Goal: Task Accomplishment & Management: Manage account settings

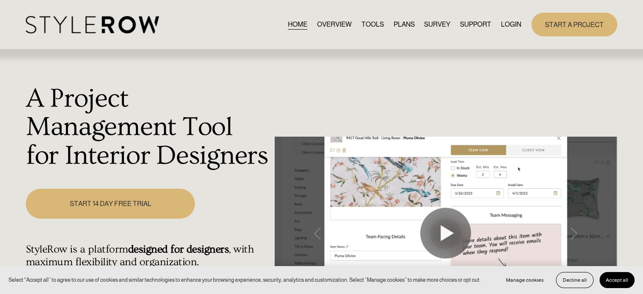
click at [510, 27] on link "LOGIN" at bounding box center [511, 24] width 20 height 11
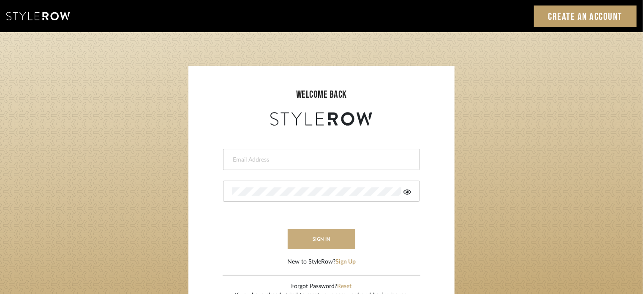
type input "lisaf@fontaine-ds.com"
click at [317, 241] on button "sign in" at bounding box center [322, 239] width 68 height 20
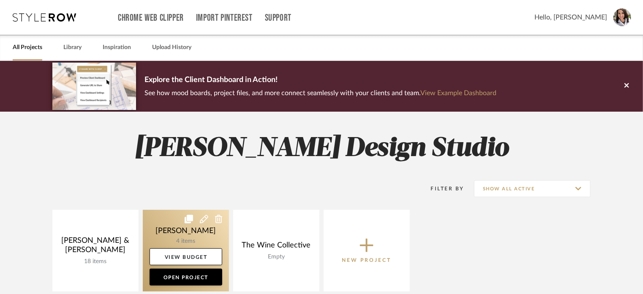
click at [183, 237] on link at bounding box center [186, 251] width 86 height 82
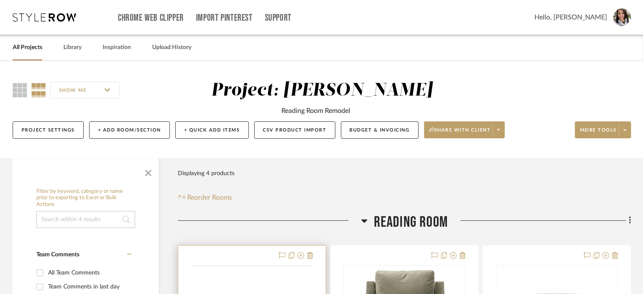
scroll to position [169, 0]
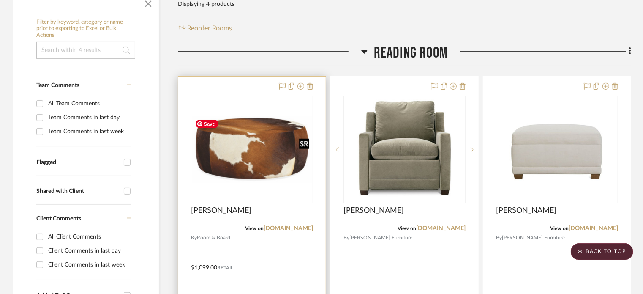
click at [259, 149] on img "0" at bounding box center [252, 150] width 120 height 68
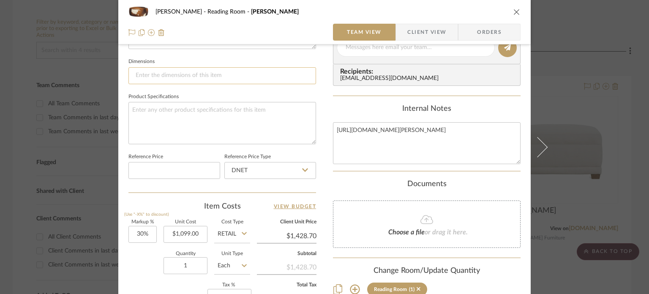
scroll to position [380, 0]
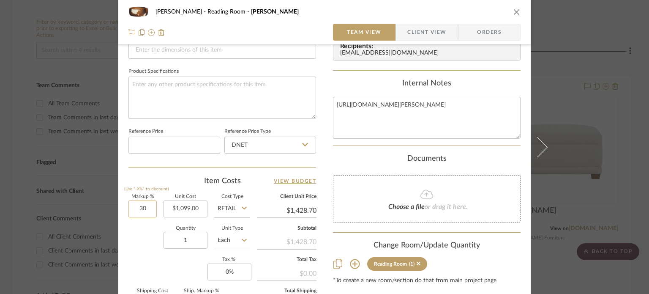
click at [147, 207] on input "30" at bounding box center [142, 208] width 28 height 17
type input "0%"
click at [139, 253] on div "Quantity 1 Unit Type Each" at bounding box center [189, 241] width 122 height 30
type input "$1,099.00"
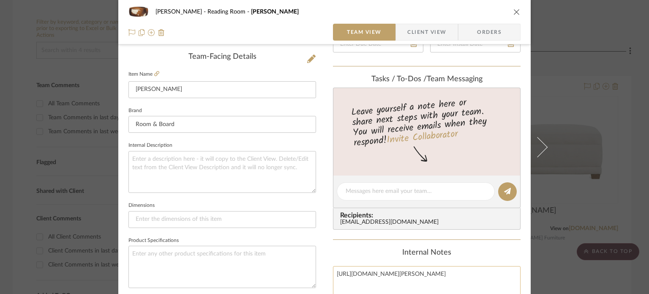
scroll to position [0, 0]
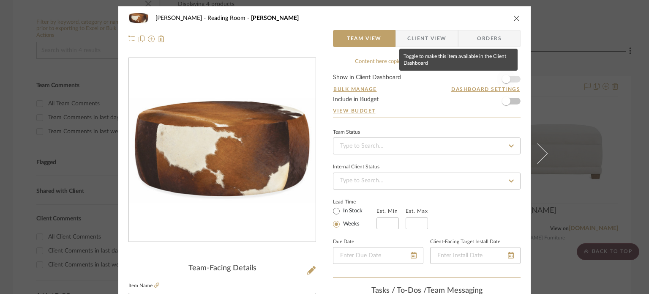
click at [503, 79] on span "button" at bounding box center [506, 79] width 8 height 8
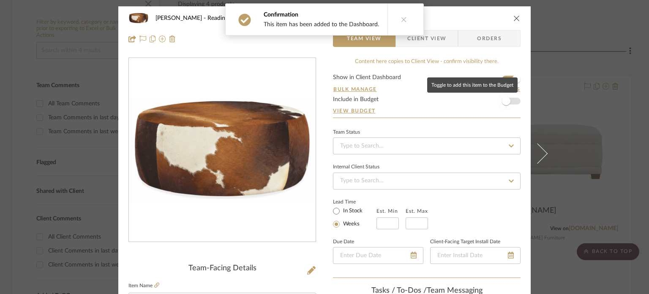
click at [507, 101] on span "button" at bounding box center [506, 101] width 8 height 8
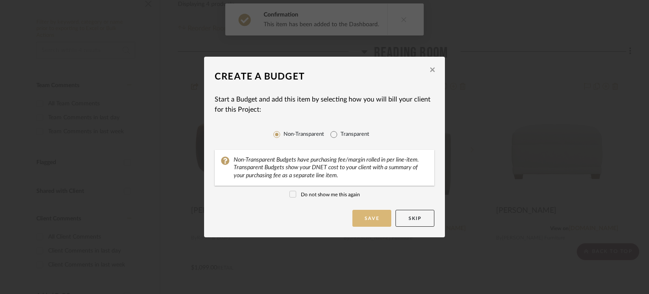
click at [365, 219] on button "Save" at bounding box center [371, 218] width 39 height 17
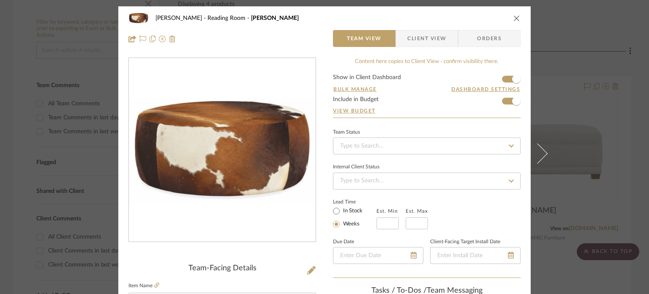
click at [513, 18] on icon "close" at bounding box center [516, 18] width 7 height 7
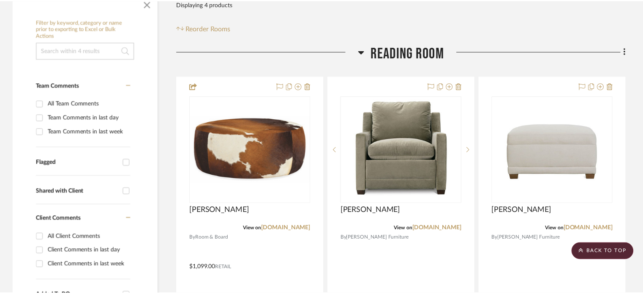
scroll to position [169, 0]
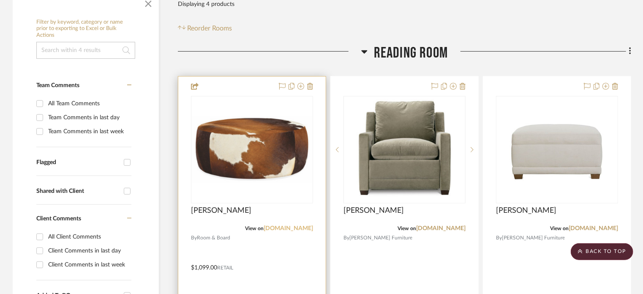
click at [279, 229] on link "roomandboard.com" at bounding box center [288, 228] width 49 height 6
click at [251, 170] on img "0" at bounding box center [252, 150] width 120 height 68
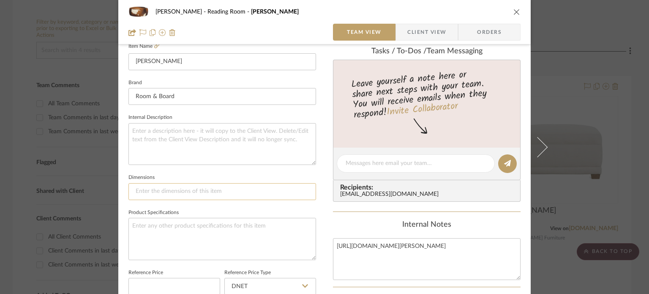
scroll to position [296, 0]
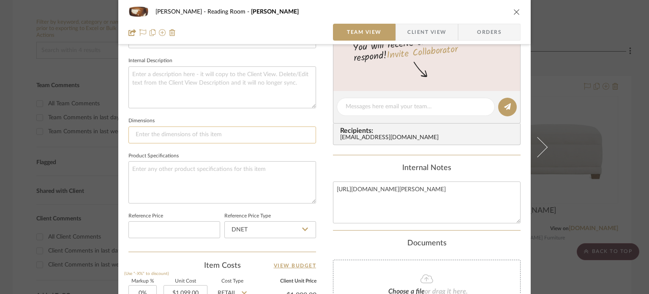
click at [169, 134] on input at bounding box center [222, 134] width 188 height 17
type input "Round 36" diameter"
click at [140, 165] on textarea at bounding box center [222, 182] width 188 height 42
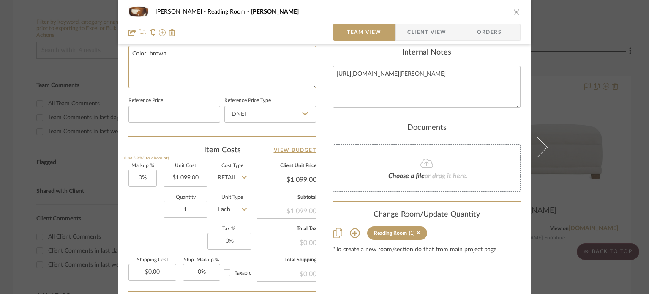
scroll to position [422, 0]
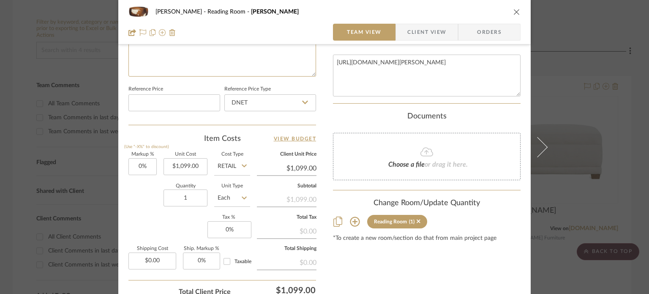
type textarea "Color: brown"
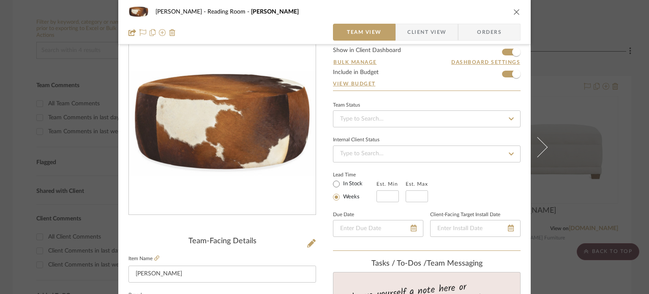
scroll to position [0, 0]
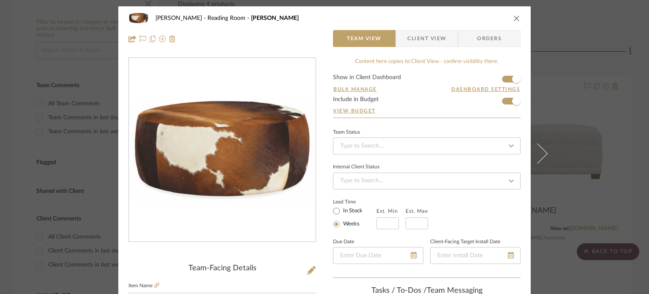
click at [513, 18] on icon "close" at bounding box center [516, 18] width 7 height 7
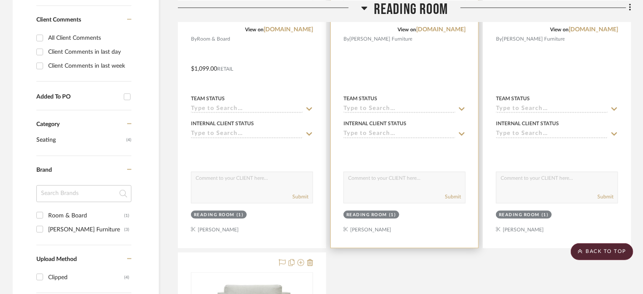
scroll to position [253, 0]
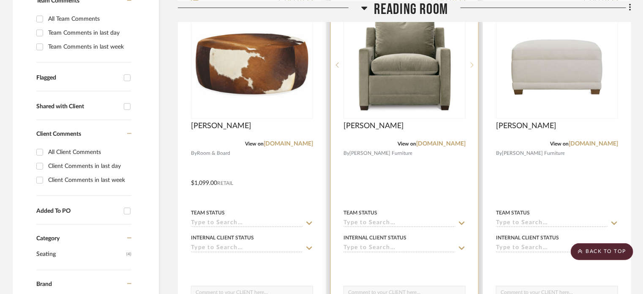
click at [472, 63] on icon at bounding box center [472, 65] width 3 height 6
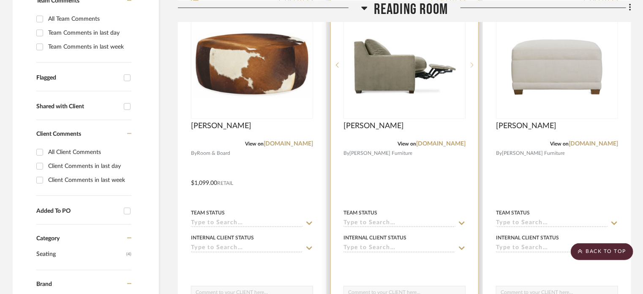
click at [472, 63] on icon at bounding box center [472, 65] width 3 height 6
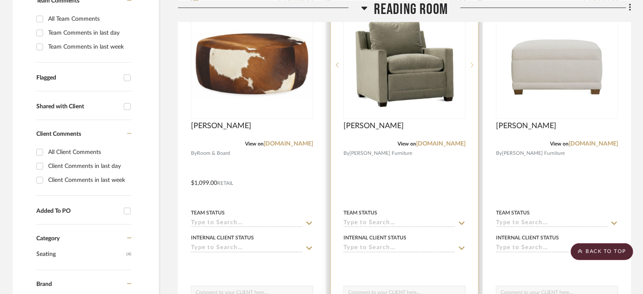
click at [472, 63] on icon at bounding box center [472, 65] width 3 height 6
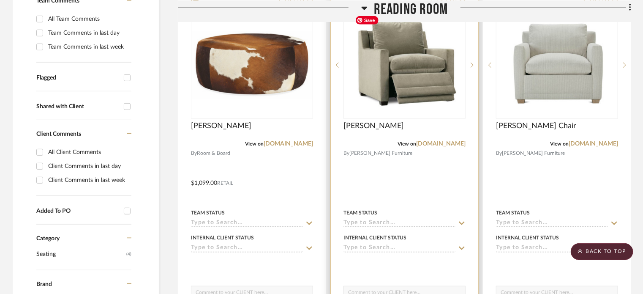
click at [411, 82] on img "3" at bounding box center [405, 65] width 106 height 106
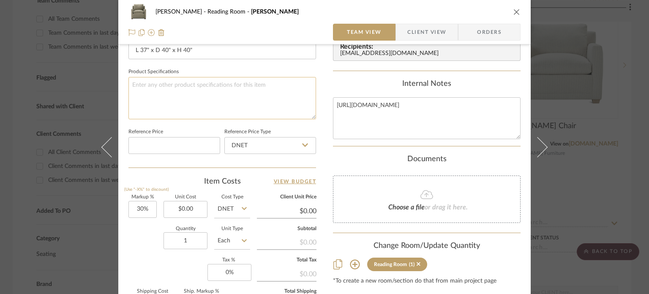
scroll to position [380, 0]
click at [515, 10] on icon "close" at bounding box center [516, 11] width 7 height 7
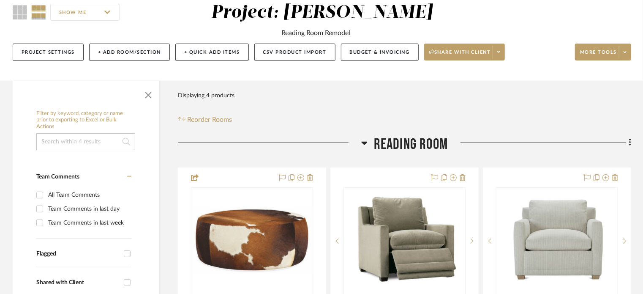
scroll to position [42, 0]
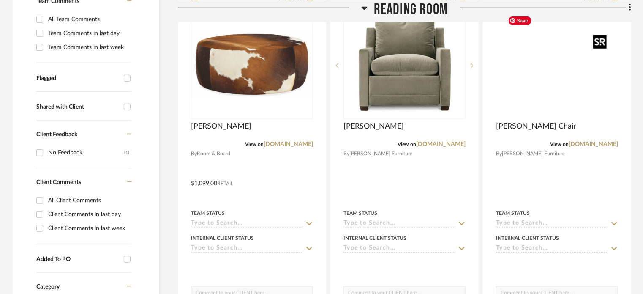
scroll to position [253, 0]
